Goal: Use online tool/utility: Utilize a website feature to perform a specific function

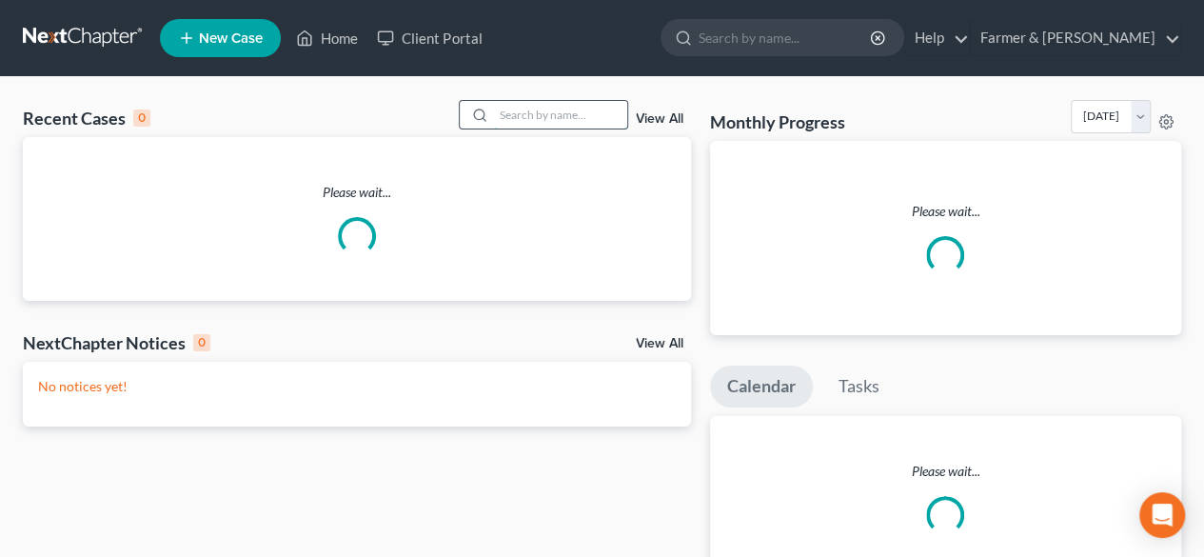
click at [535, 113] on input "search" at bounding box center [560, 115] width 133 height 28
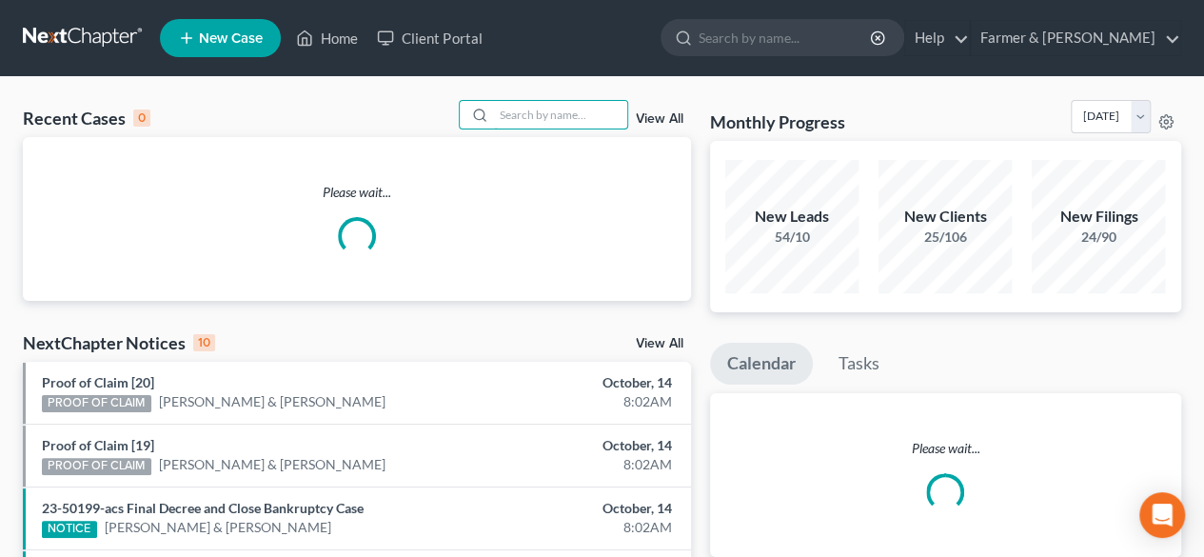
paste input "19-50740"
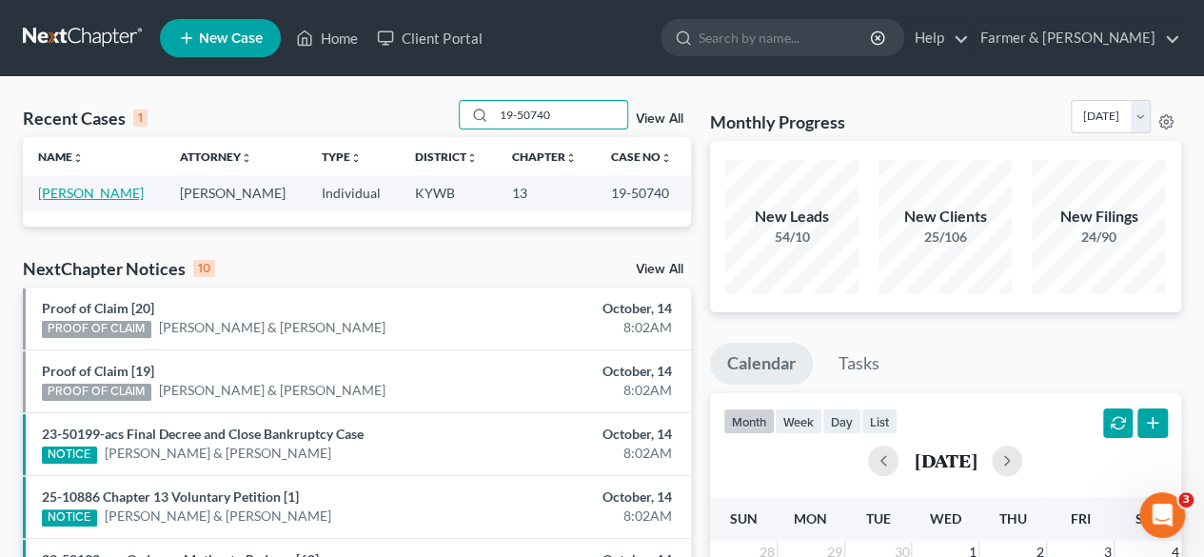
type input "19-50740"
click at [113, 189] on link "[PERSON_NAME]" at bounding box center [91, 193] width 106 height 16
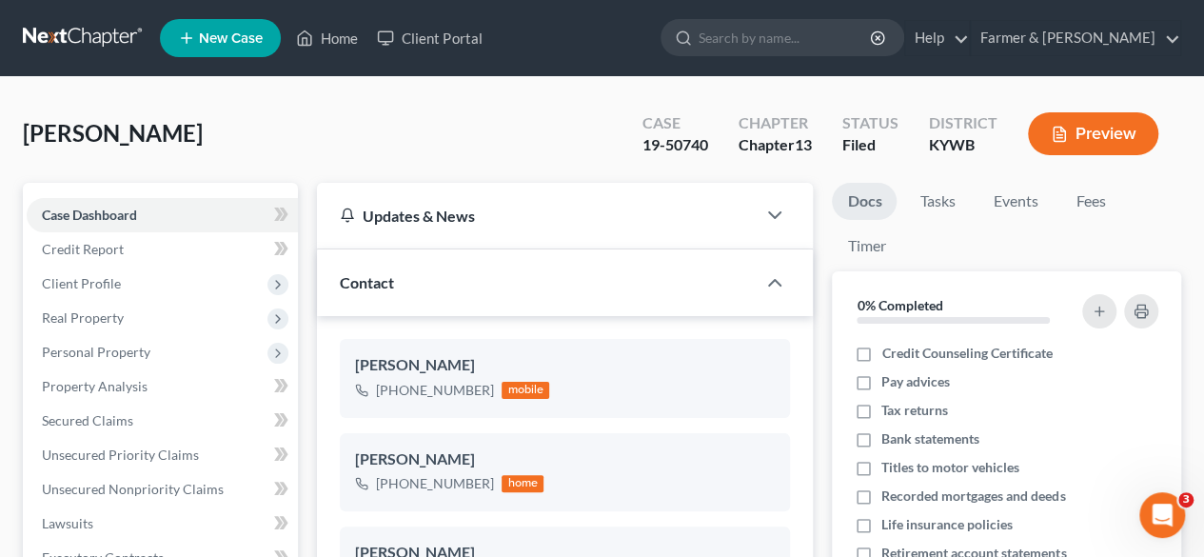
scroll to position [381, 0]
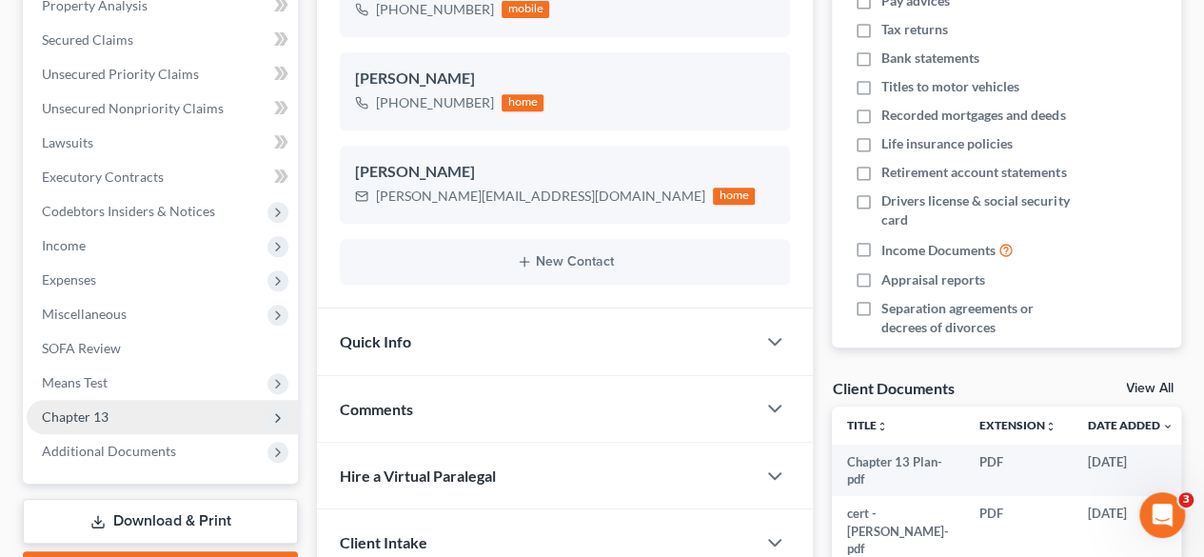
click at [105, 418] on span "Chapter 13" at bounding box center [75, 416] width 67 height 16
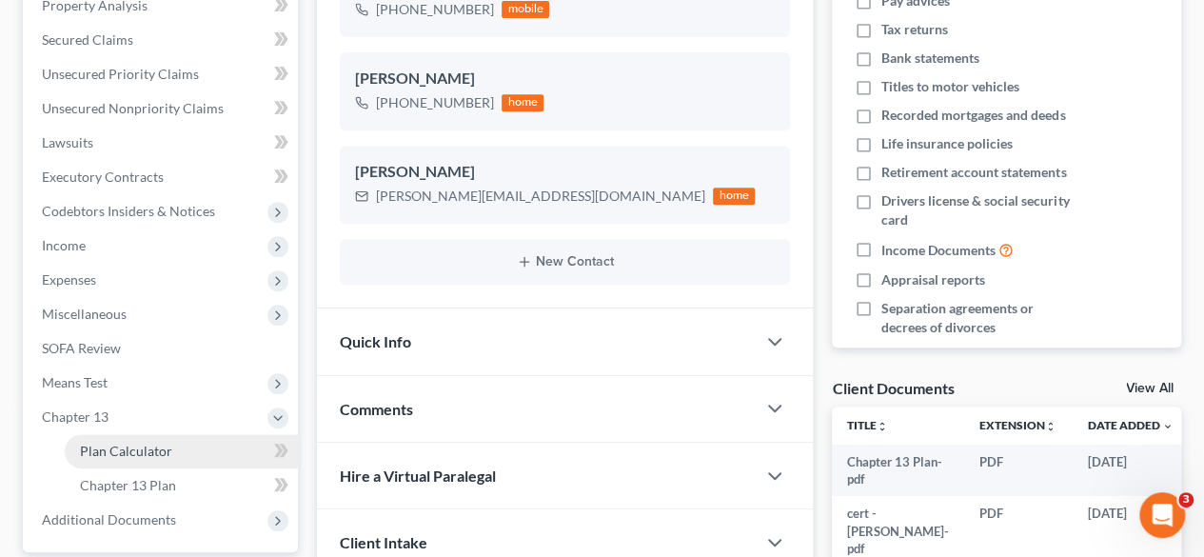
drag, startPoint x: 143, startPoint y: 462, endPoint x: 154, endPoint y: 454, distance: 13.7
click at [145, 461] on link "Plan Calculator" at bounding box center [181, 451] width 233 height 34
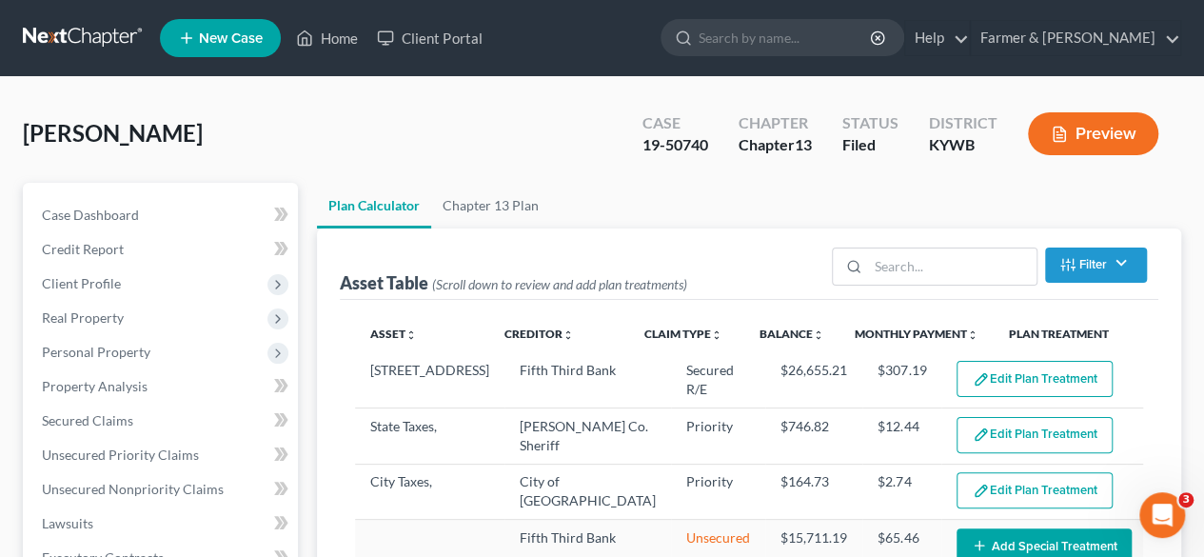
select select "59"
drag, startPoint x: 92, startPoint y: 29, endPoint x: 265, endPoint y: 22, distance: 172.4
click at [92, 29] on link at bounding box center [84, 38] width 122 height 34
